Goal: Download file/media

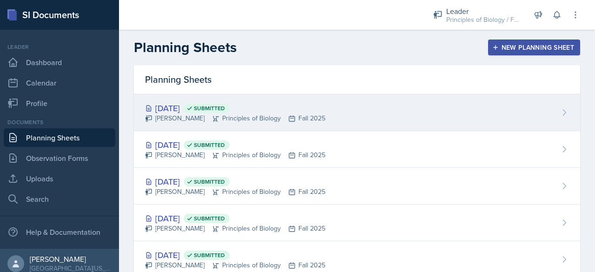
click at [178, 116] on div "[PERSON_NAME] Principles of Biology Fall 2025" at bounding box center [235, 118] width 180 height 10
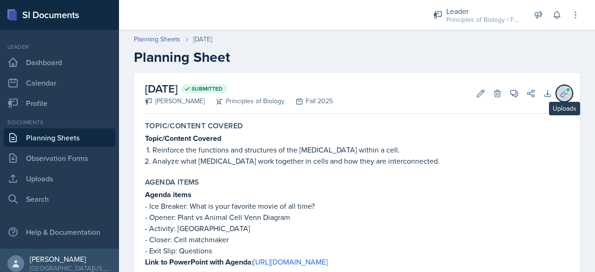
click at [561, 92] on icon at bounding box center [564, 93] width 7 height 7
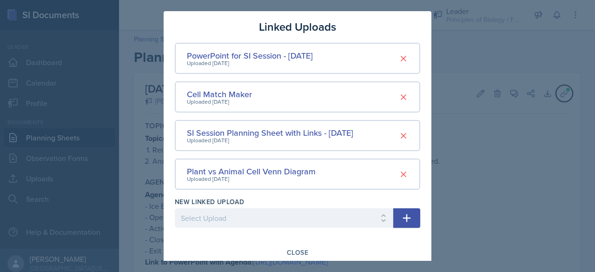
scroll to position [6, 0]
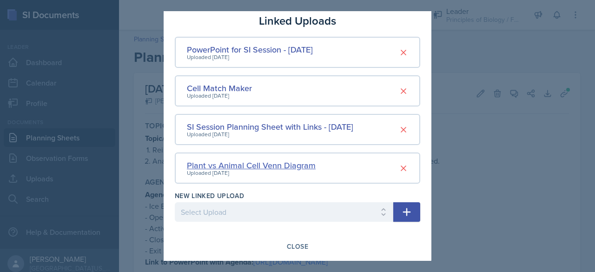
click at [268, 168] on div "Plant vs Animal Cell Venn Diagram" at bounding box center [251, 165] width 129 height 13
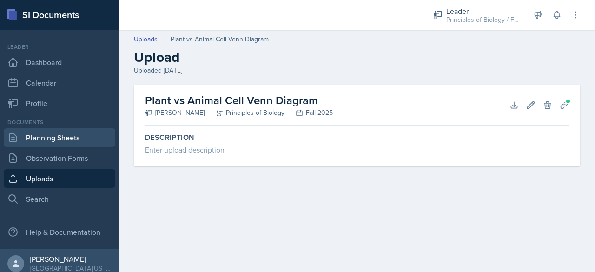
click at [67, 139] on link "Planning Sheets" at bounding box center [60, 137] width 112 height 19
